Goal: Information Seeking & Learning: Learn about a topic

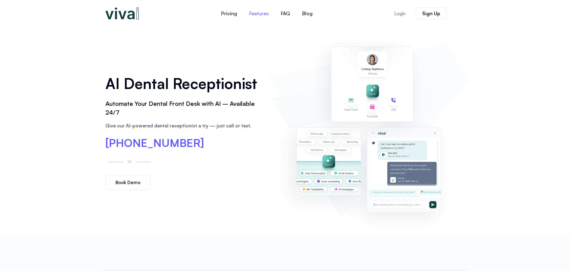
click at [259, 16] on link "Features" at bounding box center [259, 13] width 32 height 15
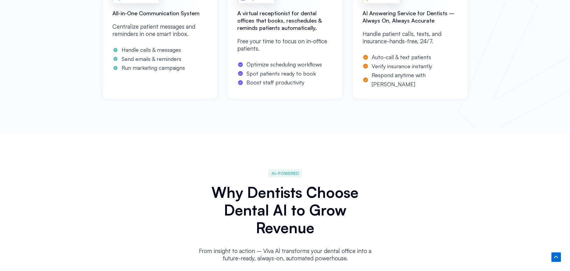
scroll to position [332, 0]
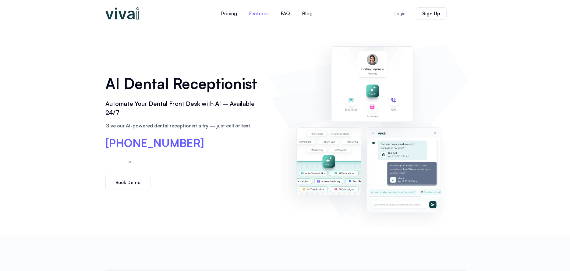
click at [253, 13] on link "Features" at bounding box center [259, 13] width 32 height 15
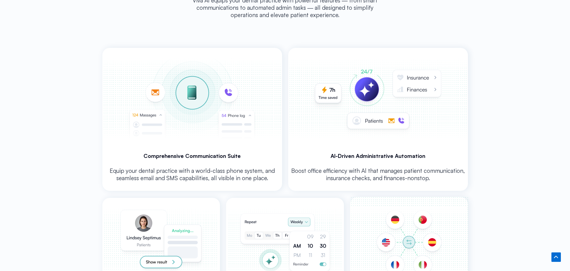
scroll to position [1165, 0]
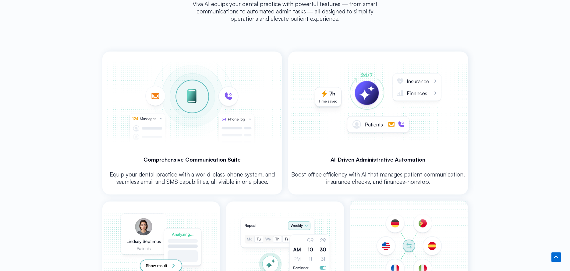
click at [437, 80] on img at bounding box center [378, 102] width 178 height 101
click at [410, 80] on img at bounding box center [378, 102] width 178 height 101
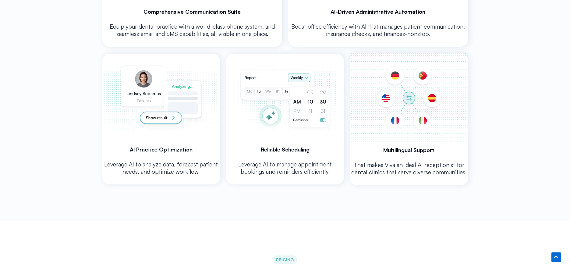
scroll to position [1350, 0]
